Goal: Information Seeking & Learning: Learn about a topic

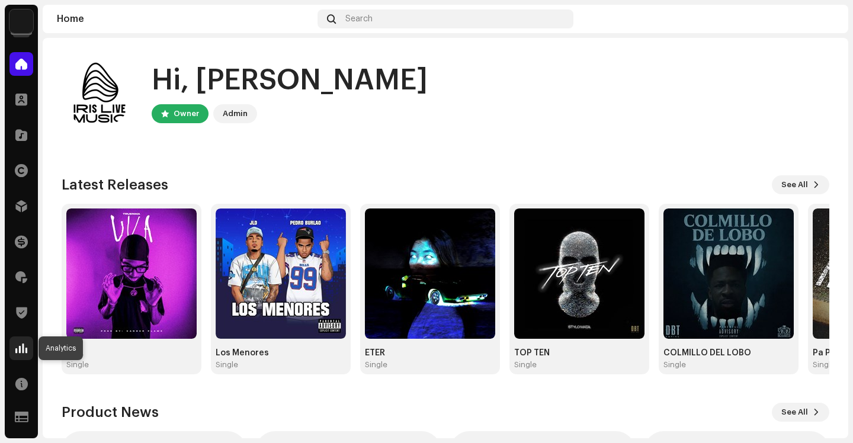
click at [23, 343] on span at bounding box center [21, 347] width 12 height 9
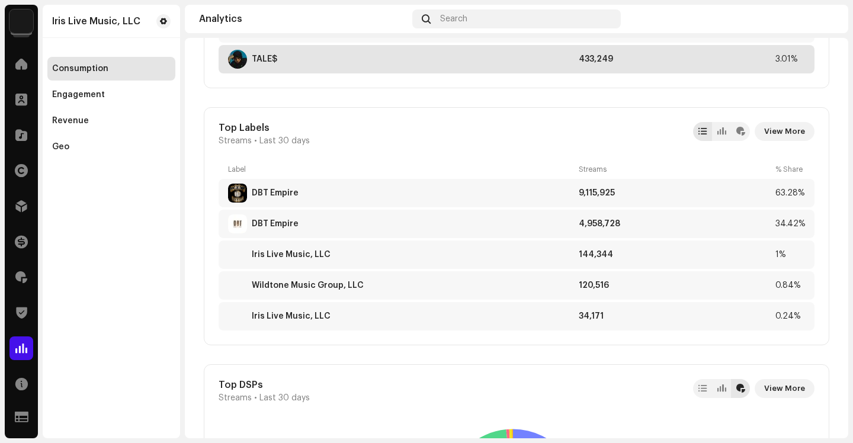
scroll to position [1147, 0]
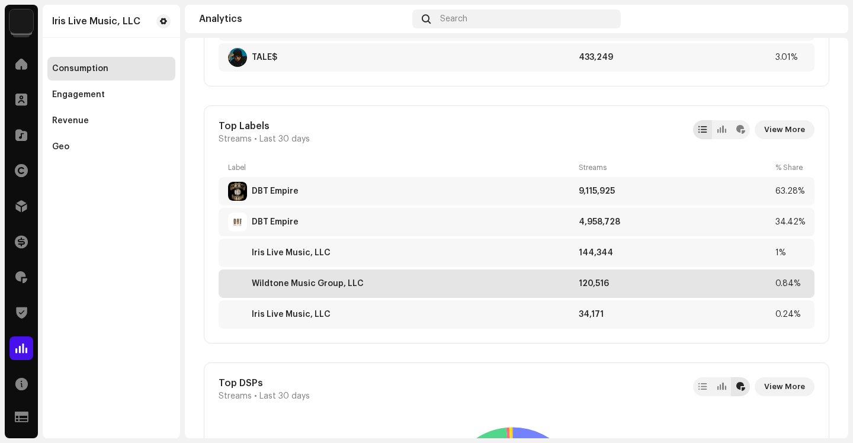
click at [332, 285] on div "Wildtone Music Group, LLC" at bounding box center [308, 283] width 112 height 9
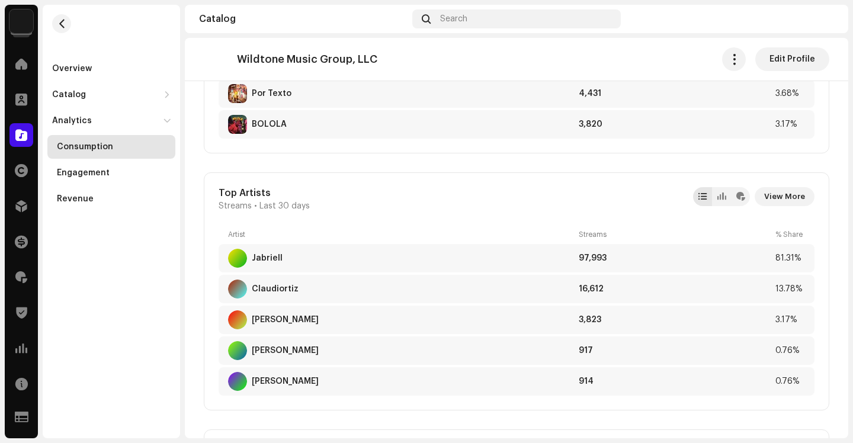
scroll to position [867, 0]
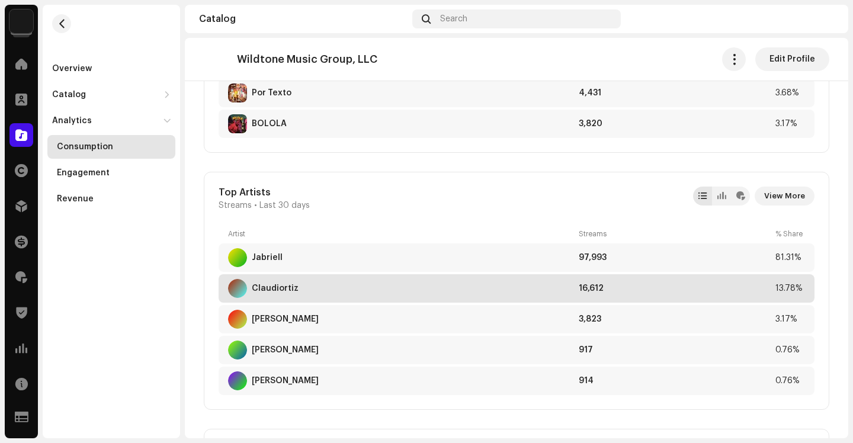
click at [278, 289] on div "Claudiortiz" at bounding box center [275, 288] width 47 height 9
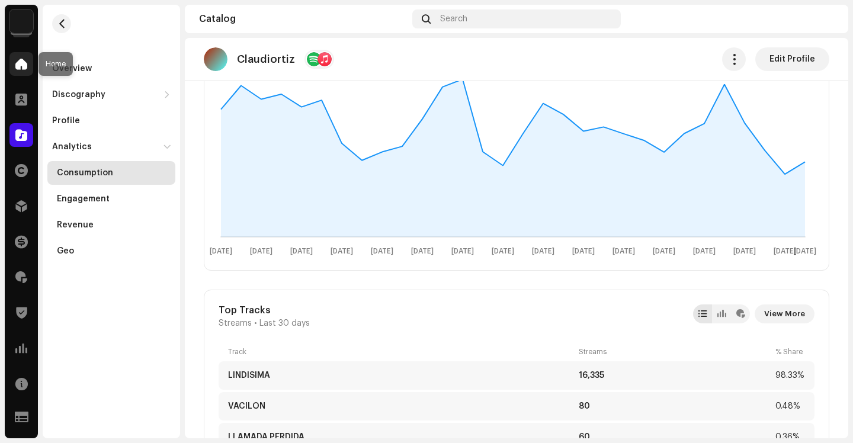
click at [25, 67] on span at bounding box center [21, 63] width 12 height 9
